Goal: Transaction & Acquisition: Purchase product/service

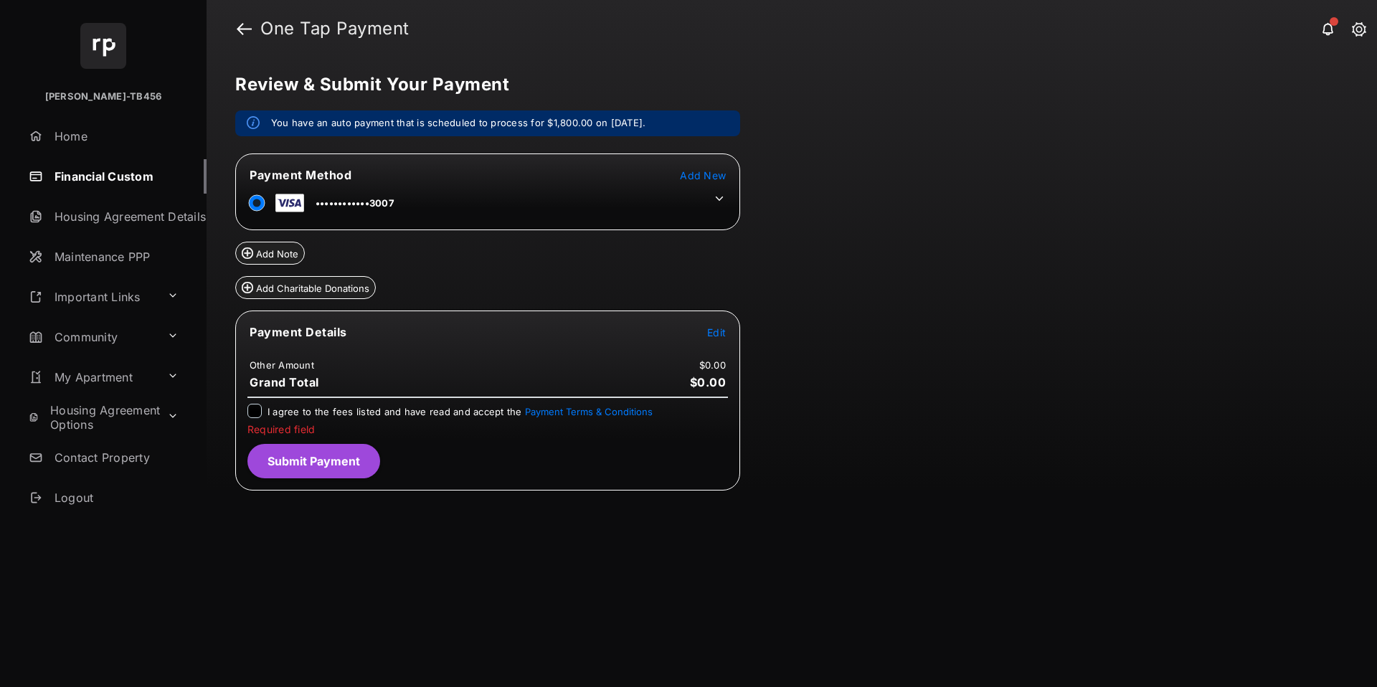
click at [412, 29] on h1 "One Tap Payment" at bounding box center [803, 28] width 1102 height 17
drag, startPoint x: 237, startPoint y: 86, endPoint x: 506, endPoint y: 84, distance: 268.9
click at [506, 84] on h5 "Review & Submit Your Payment" at bounding box center [785, 84] width 1101 height 17
click at [1183, 299] on div "Review & Submit Your Payment You have an auto payment that is scheduled to proc…" at bounding box center [791, 371] width 1170 height 629
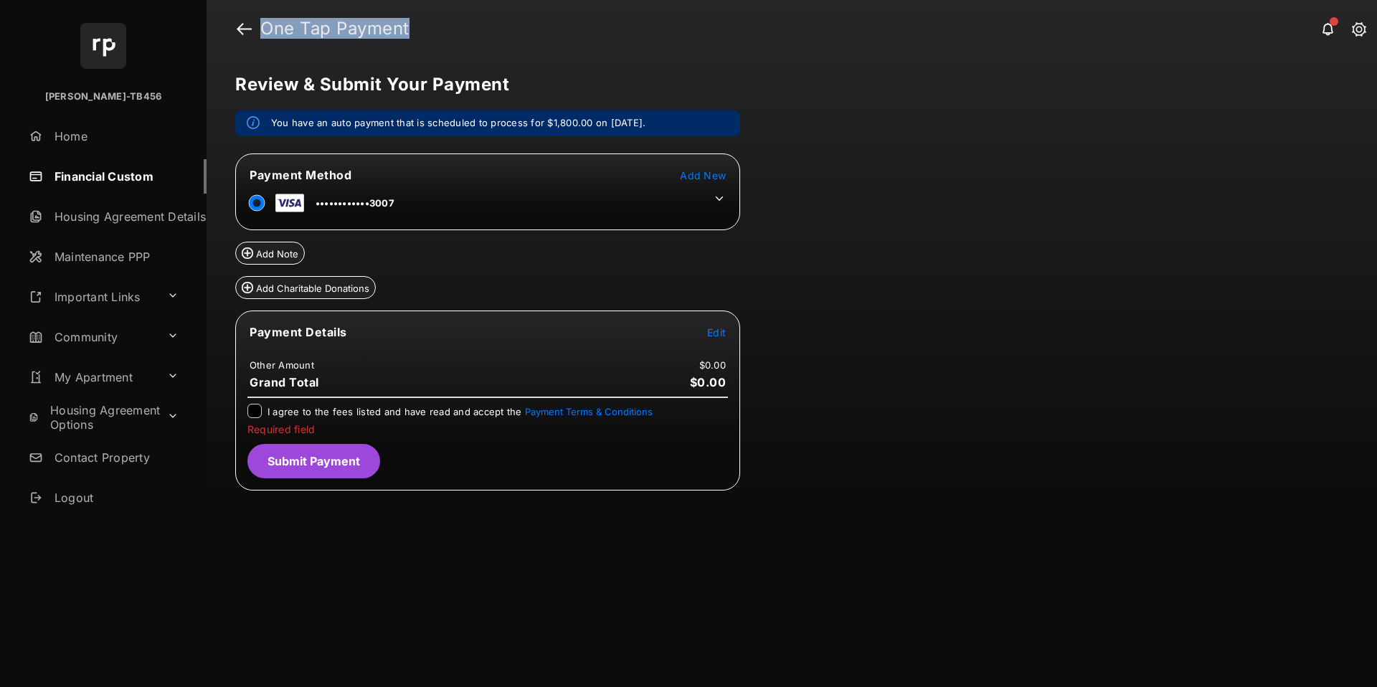
drag, startPoint x: 266, startPoint y: 33, endPoint x: 426, endPoint y: 24, distance: 160.2
click at [426, 24] on h1 "One Tap Payment" at bounding box center [803, 28] width 1102 height 17
click at [613, 72] on div "Review & Submit Your Payment You have an auto payment that is scheduled to proc…" at bounding box center [791, 371] width 1170 height 629
drag, startPoint x: 262, startPoint y: 31, endPoint x: 436, endPoint y: 14, distance: 174.4
click at [436, 14] on header "One Tap Payment" at bounding box center [791, 28] width 1170 height 57
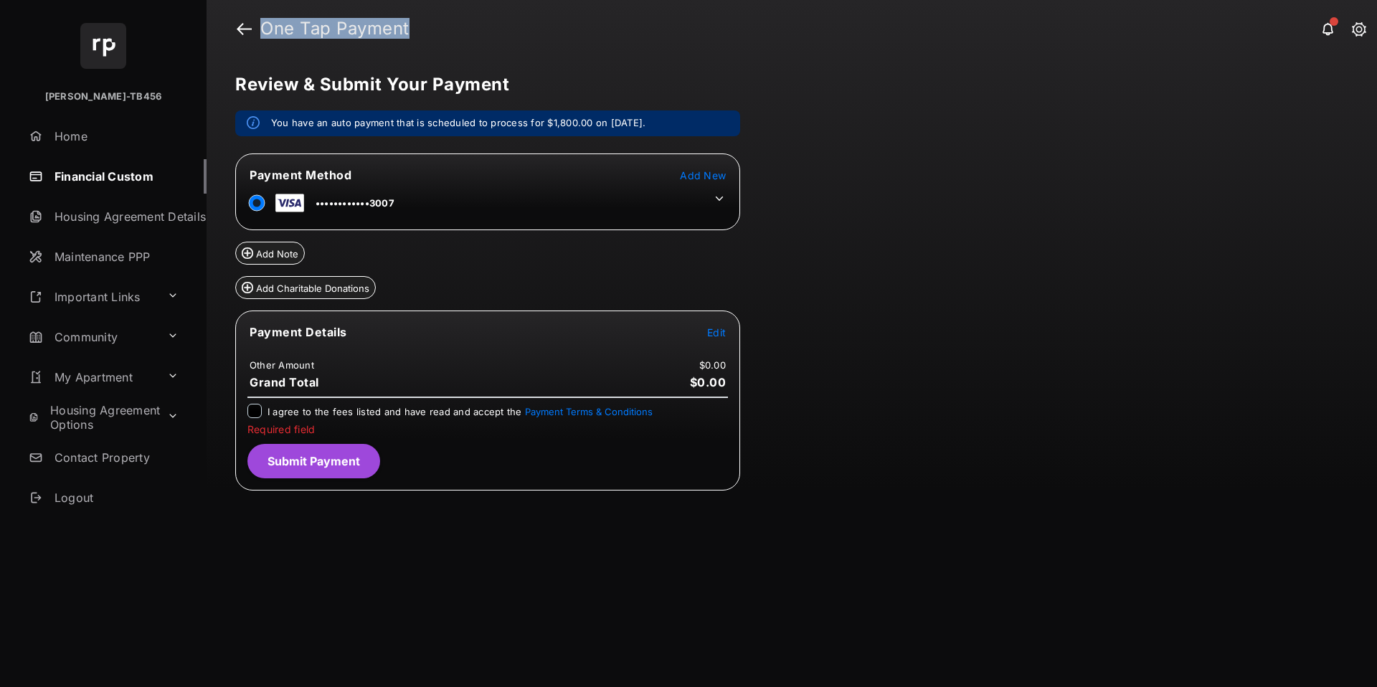
drag, startPoint x: 419, startPoint y: 27, endPoint x: 254, endPoint y: 34, distance: 165.8
click at [254, 34] on h1 "One Tap Payment" at bounding box center [803, 28] width 1102 height 17
click at [840, 197] on div "Review & Submit Your Payment You have an auto payment that is scheduled to proc…" at bounding box center [791, 371] width 1170 height 629
click at [60, 129] on link "Home" at bounding box center [115, 136] width 184 height 34
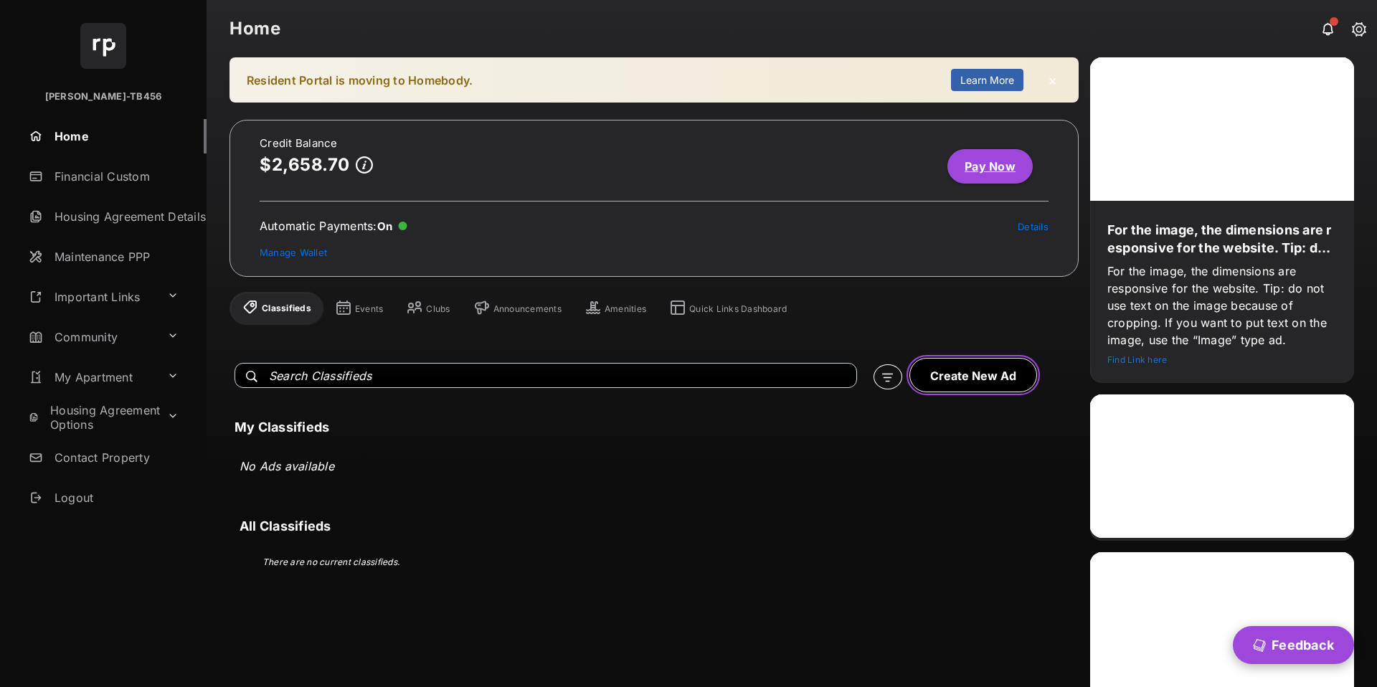
click at [981, 384] on button "Create New Ad" at bounding box center [973, 375] width 128 height 34
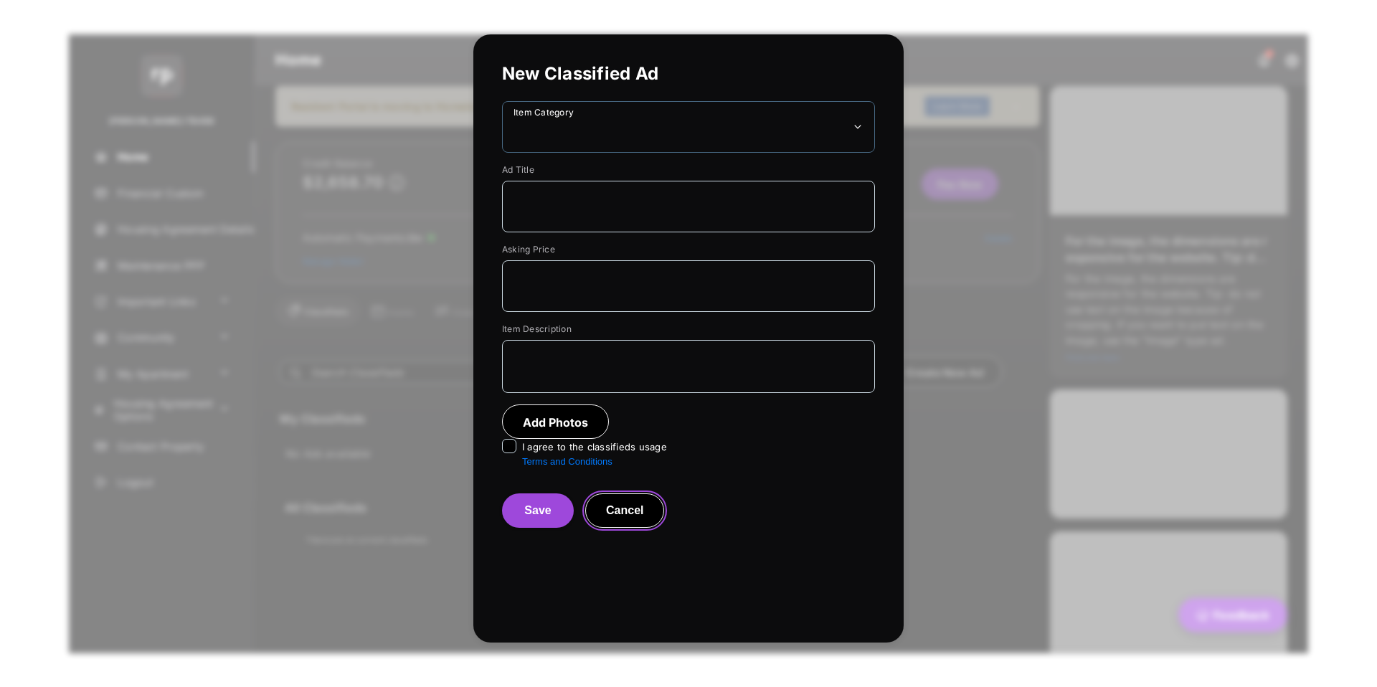
click at [651, 518] on button "Cancel" at bounding box center [624, 510] width 79 height 34
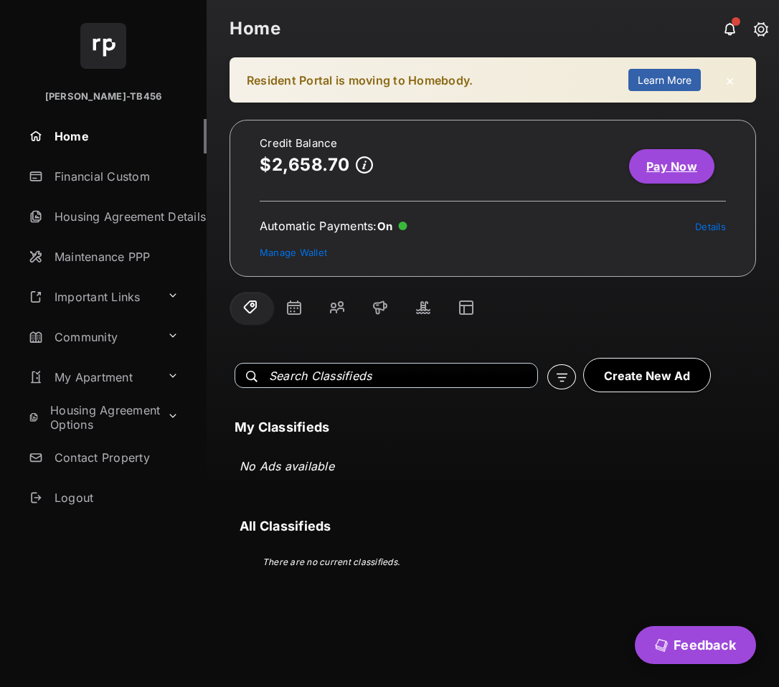
click at [424, 34] on h1 "Home" at bounding box center [492, 28] width 526 height 17
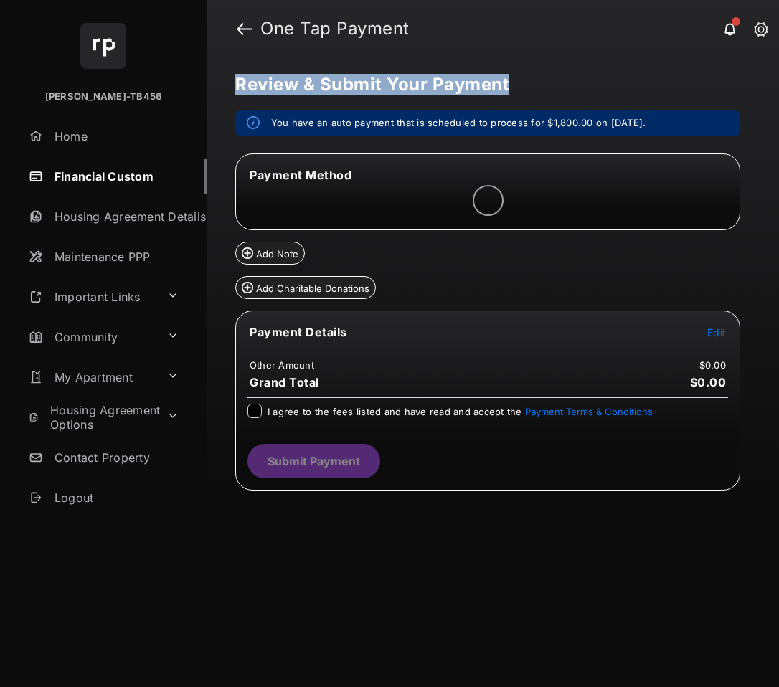
drag, startPoint x: 237, startPoint y: 84, endPoint x: 541, endPoint y: 79, distance: 304.0
click at [541, 79] on h5 "Review & Submit Your Payment" at bounding box center [486, 84] width 503 height 17
click at [566, 70] on div "Review & Submit Your Payment You have an auto payment that is scheduled to proc…" at bounding box center [492, 371] width 572 height 629
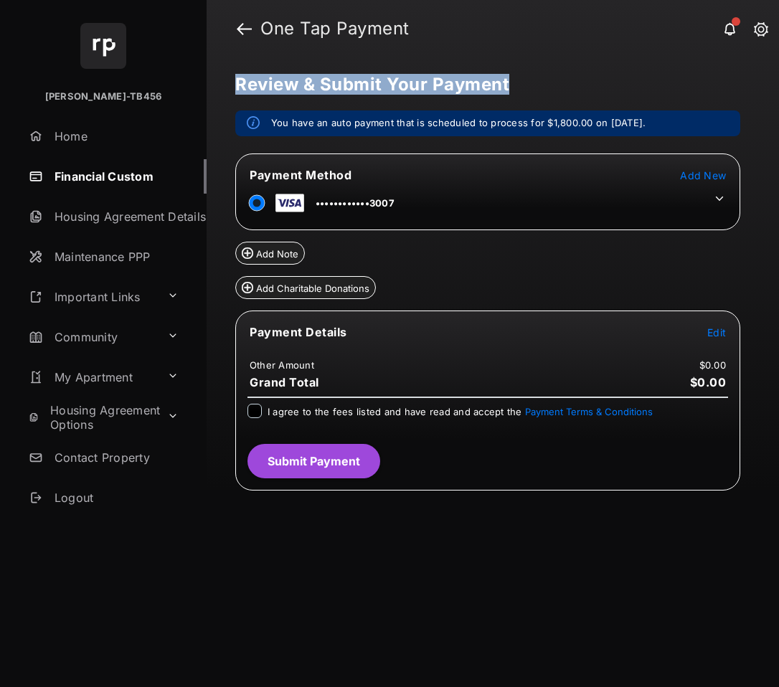
drag, startPoint x: 239, startPoint y: 82, endPoint x: 526, endPoint y: 85, distance: 287.5
click at [526, 85] on h5 "Review & Submit Your Payment" at bounding box center [486, 84] width 503 height 17
click at [569, 62] on div "Review & Submit Your Payment You have an auto payment that is scheduled to proc…" at bounding box center [492, 371] width 572 height 629
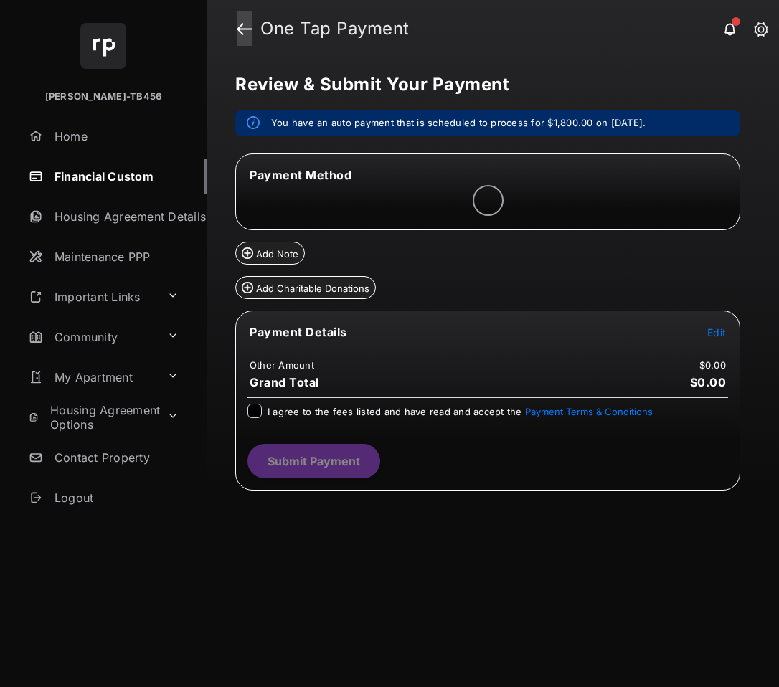
click at [247, 27] on link at bounding box center [244, 28] width 15 height 34
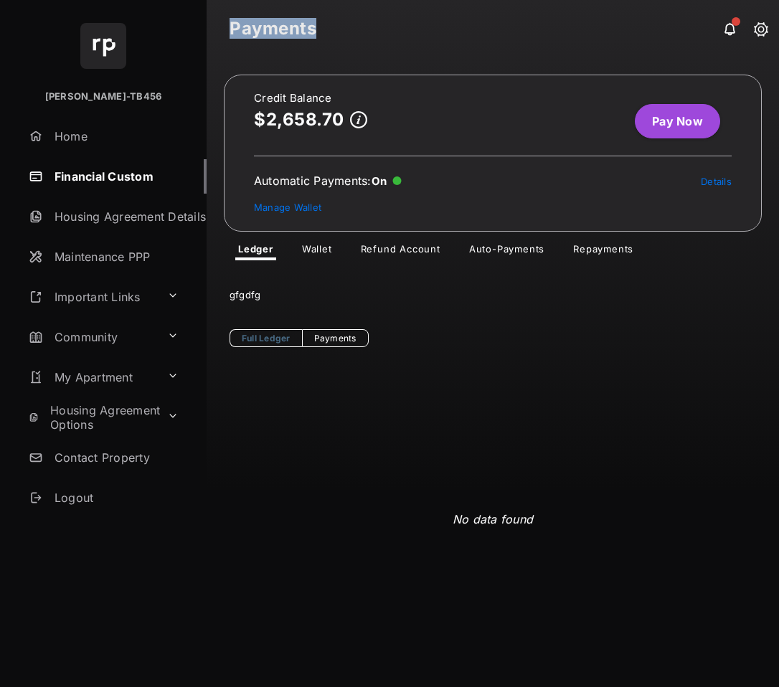
drag, startPoint x: 230, startPoint y: 27, endPoint x: 315, endPoint y: 28, distance: 85.3
click at [315, 28] on h1 "Payments" at bounding box center [492, 28] width 526 height 17
click at [647, 123] on link "Pay Now" at bounding box center [677, 121] width 85 height 34
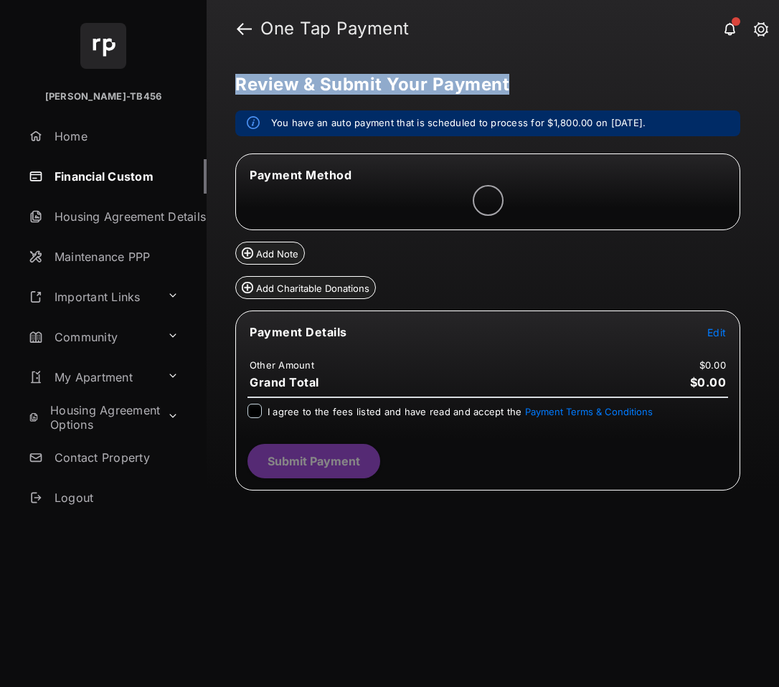
drag, startPoint x: 234, startPoint y: 82, endPoint x: 531, endPoint y: 88, distance: 296.2
click at [531, 88] on h5 "Review & Submit Your Payment" at bounding box center [486, 84] width 503 height 17
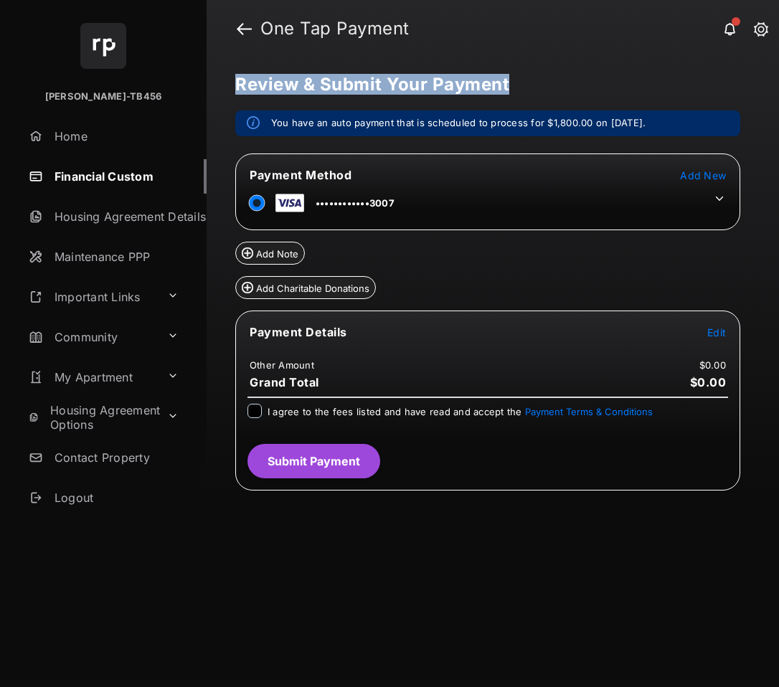
click at [505, 82] on h5 "Review & Submit Your Payment" at bounding box center [486, 84] width 503 height 17
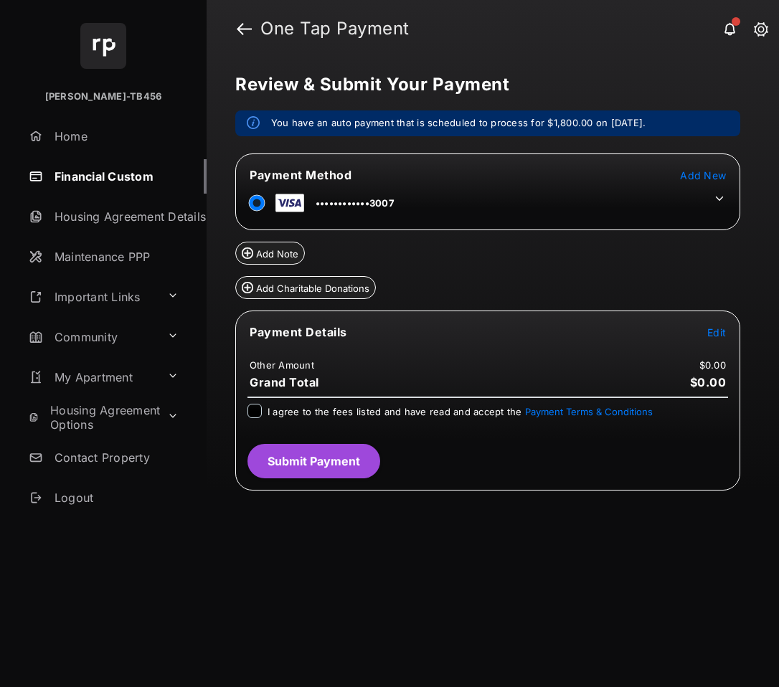
click at [505, 82] on h5 "Review & Submit Your Payment" at bounding box center [486, 84] width 503 height 17
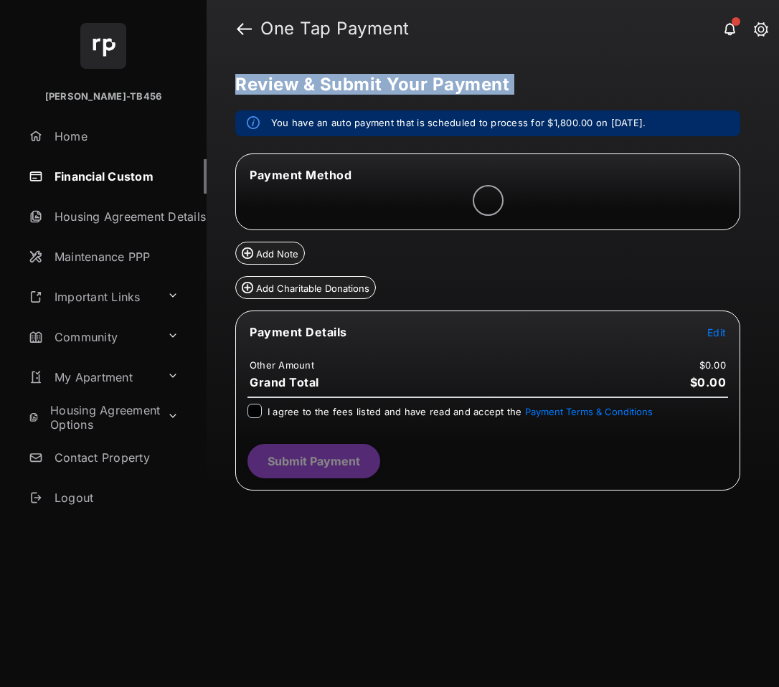
drag, startPoint x: 238, startPoint y: 81, endPoint x: 508, endPoint y: 94, distance: 269.9
click at [508, 94] on div "Review & Submit Your Payment You have an auto payment that is scheduled to proc…" at bounding box center [492, 371] width 572 height 629
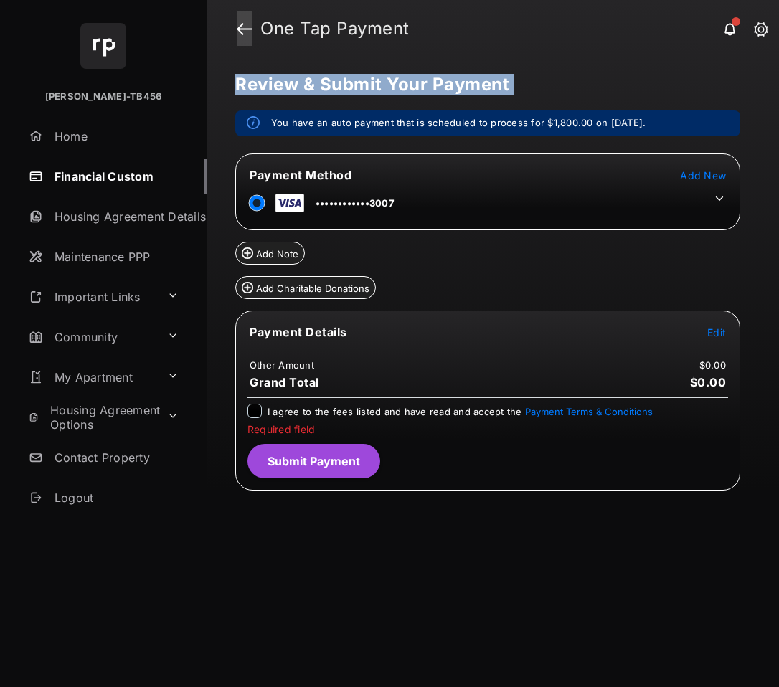
click at [248, 27] on link at bounding box center [244, 28] width 15 height 34
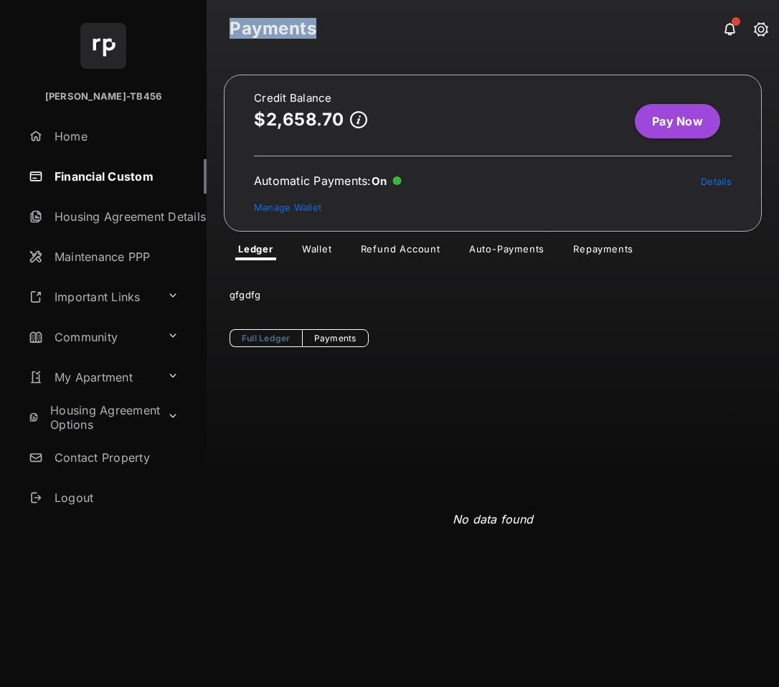
drag, startPoint x: 232, startPoint y: 29, endPoint x: 350, endPoint y: 25, distance: 118.4
click at [350, 25] on h1 "Payments" at bounding box center [492, 28] width 526 height 17
click at [238, 31] on strong "Payments" at bounding box center [272, 28] width 87 height 17
drag, startPoint x: 232, startPoint y: 27, endPoint x: 320, endPoint y: 29, distance: 87.5
click at [320, 29] on h1 "Payments" at bounding box center [492, 28] width 526 height 17
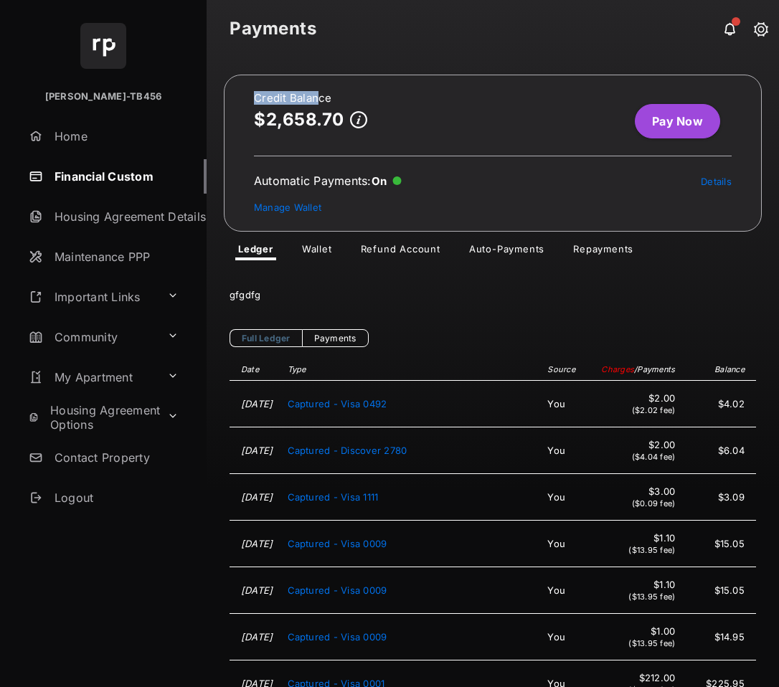
click at [334, 95] on div "Credit Balance $2,658.70 Pay Now Automatic Payments : On Details Manage Wallet …" at bounding box center [492, 371] width 572 height 629
drag, startPoint x: 228, startPoint y: 22, endPoint x: 322, endPoint y: 22, distance: 93.9
click at [322, 22] on header "Payments" at bounding box center [492, 28] width 572 height 57
click at [635, 118] on link "Pay Now" at bounding box center [677, 121] width 85 height 34
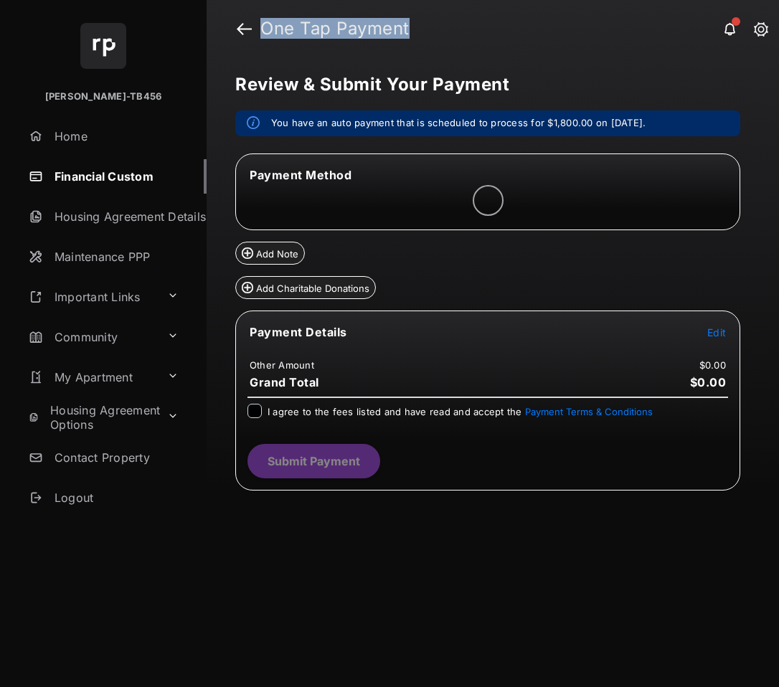
drag, startPoint x: 261, startPoint y: 28, endPoint x: 408, endPoint y: 24, distance: 147.0
click at [408, 24] on strong "One Tap Payment" at bounding box center [334, 28] width 149 height 17
